Goal: Book appointment/travel/reservation

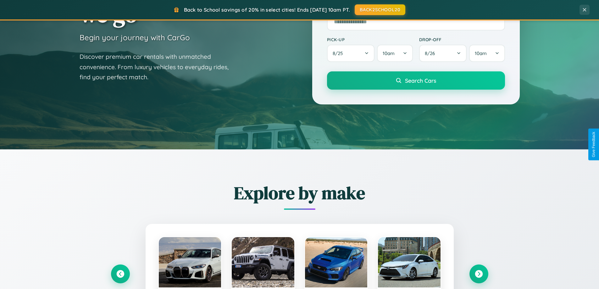
scroll to position [1210, 0]
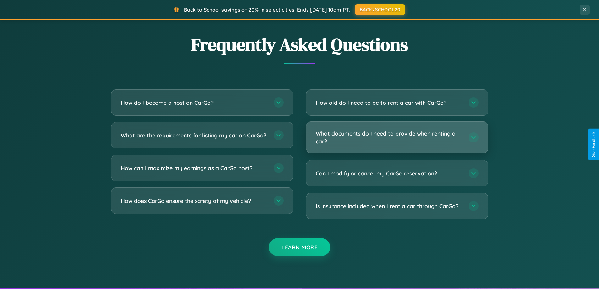
click at [397, 138] on h3 "What documents do I need to provide when renting a car?" at bounding box center [389, 137] width 146 height 15
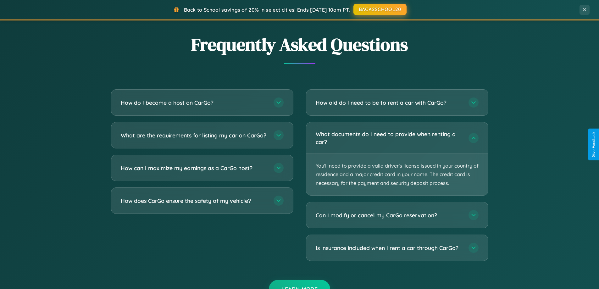
click at [379, 10] on button "BACK2SCHOOL20" at bounding box center [379, 9] width 53 height 11
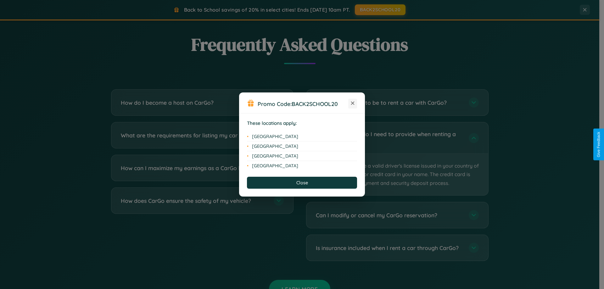
click at [352, 103] on icon at bounding box center [352, 103] width 3 height 3
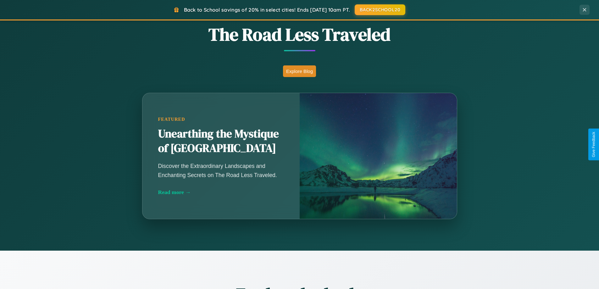
scroll to position [433, 0]
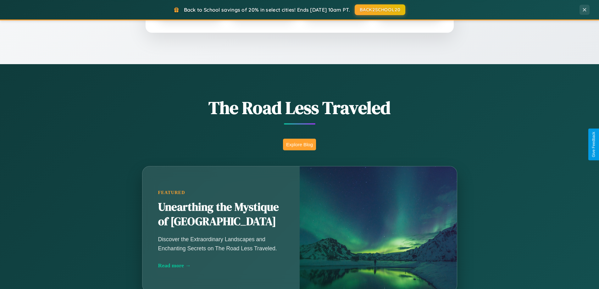
click at [299, 144] on button "Explore Blog" at bounding box center [299, 145] width 33 height 12
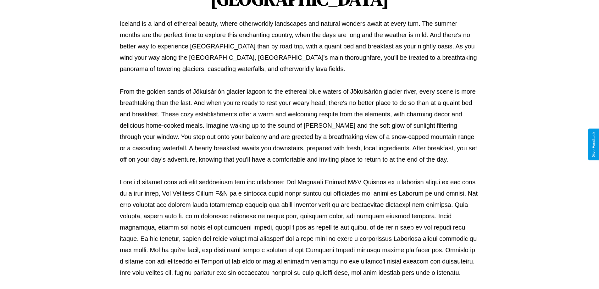
scroll to position [203, 0]
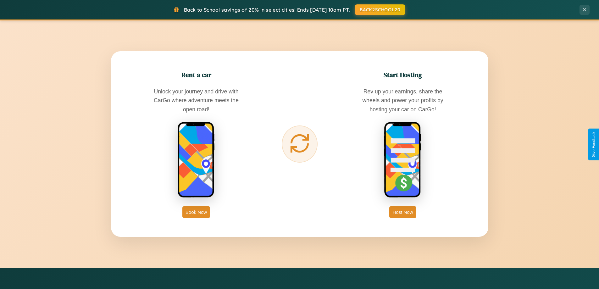
scroll to position [1010, 0]
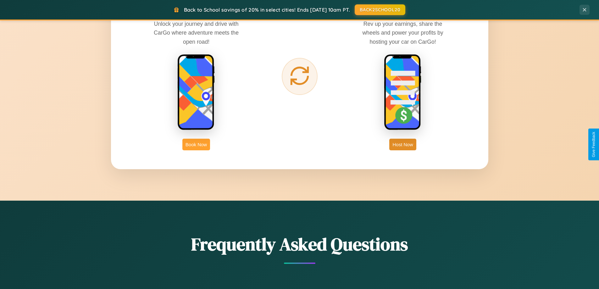
click at [196, 144] on button "Book Now" at bounding box center [196, 145] width 28 height 12
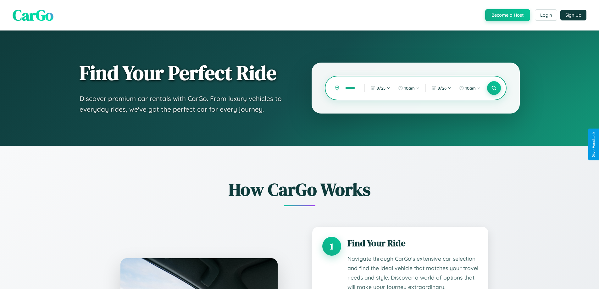
type input "*********"
